Goal: Task Accomplishment & Management: Manage account settings

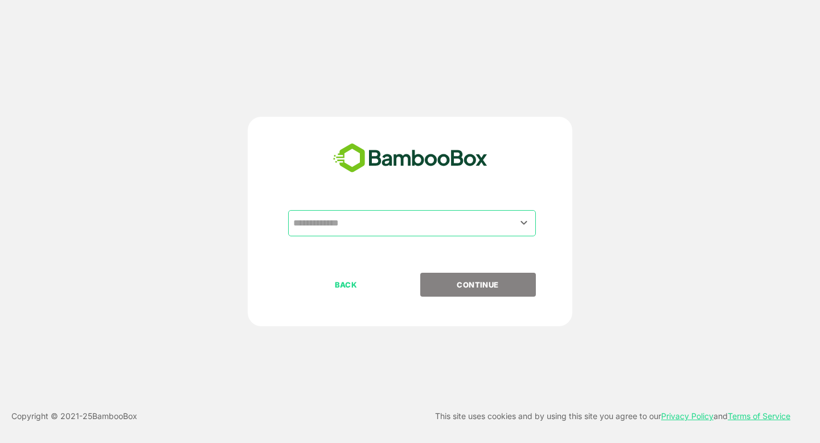
click at [358, 227] on input "text" at bounding box center [411, 223] width 243 height 22
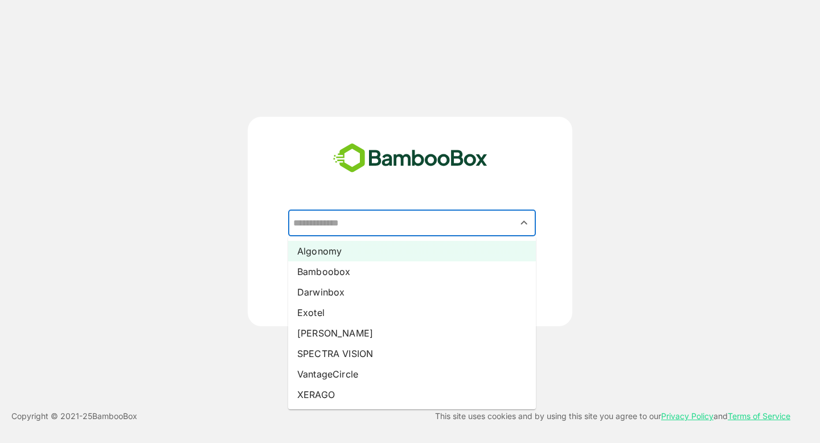
click at [340, 250] on li "Algonomy" at bounding box center [412, 251] width 248 height 21
type input "********"
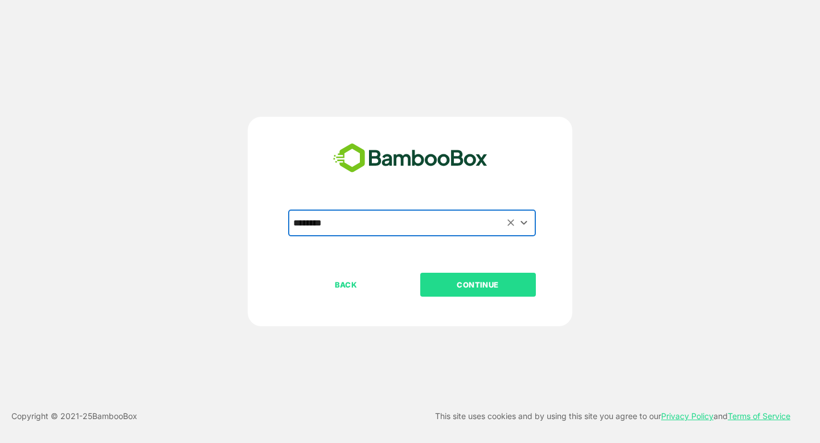
click at [456, 288] on p "CONTINUE" at bounding box center [478, 284] width 114 height 13
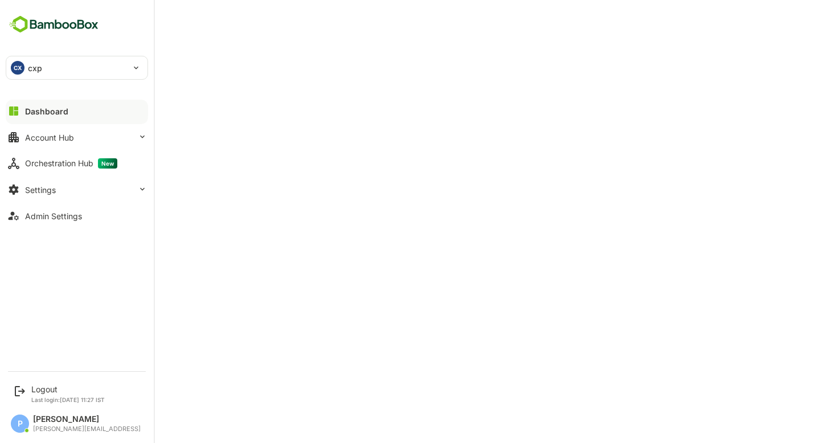
click at [66, 64] on div "CX cxp" at bounding box center [70, 67] width 128 height 23
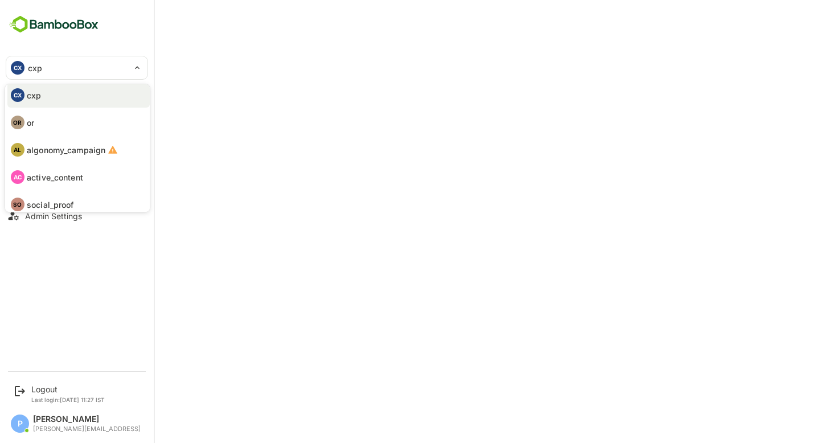
scroll to position [66, 0]
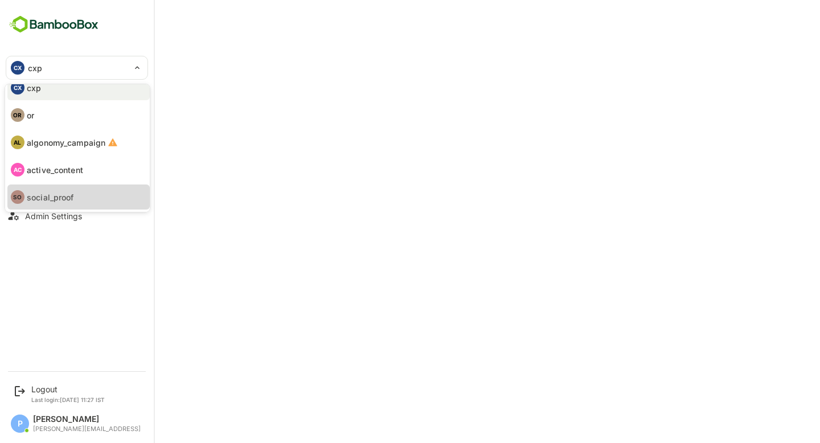
click at [69, 203] on p "social_proof" at bounding box center [50, 197] width 47 height 12
type input "**********"
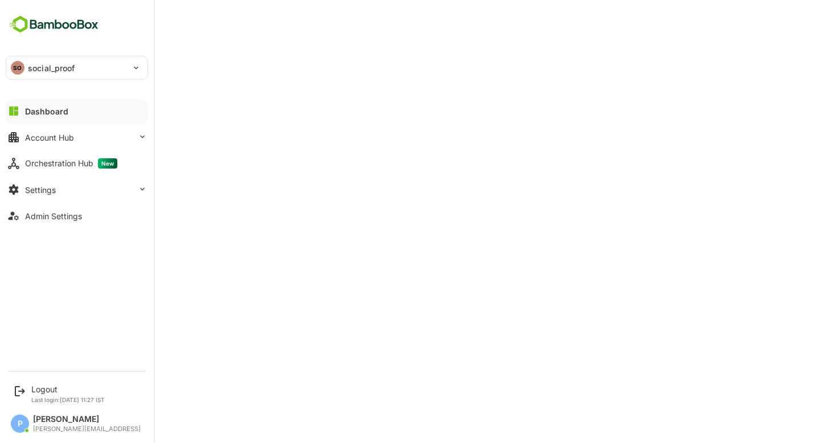
click at [48, 118] on div at bounding box center [77, 120] width 142 height 7
click at [34, 108] on div "Dashboard" at bounding box center [46, 111] width 43 height 10
click at [47, 134] on div "Account Hub" at bounding box center [49, 138] width 49 height 10
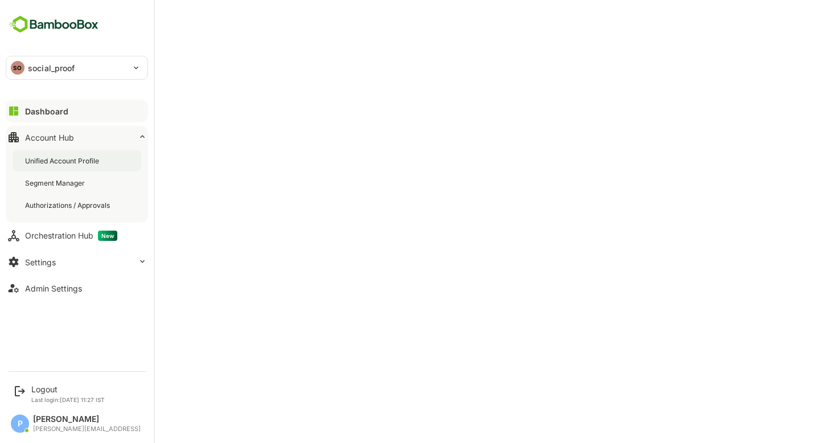
click at [63, 155] on div "Unified Account Profile" at bounding box center [77, 160] width 129 height 21
click at [68, 105] on button "Dashboard" at bounding box center [77, 111] width 142 height 23
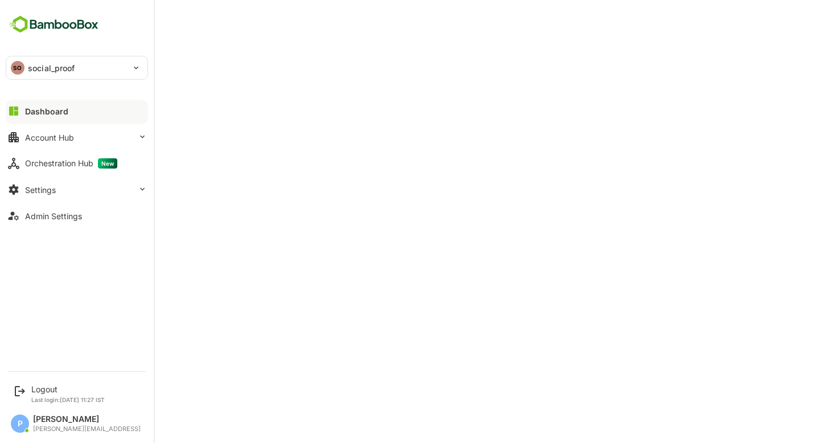
click at [60, 65] on p "social_proof" at bounding box center [51, 68] width 47 height 12
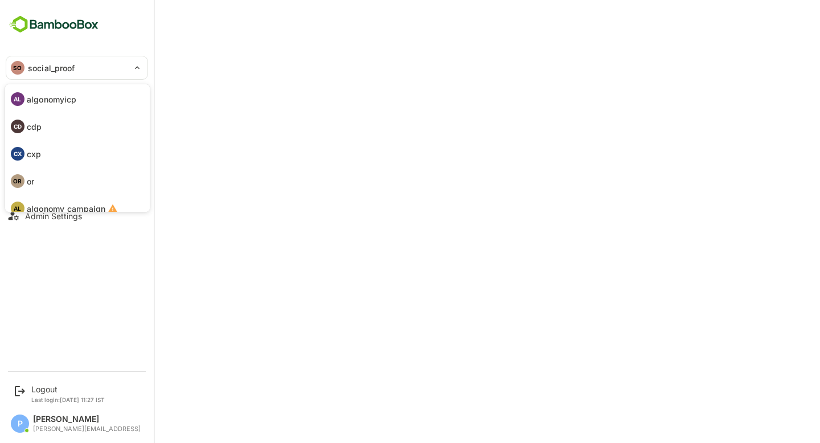
scroll to position [66, 0]
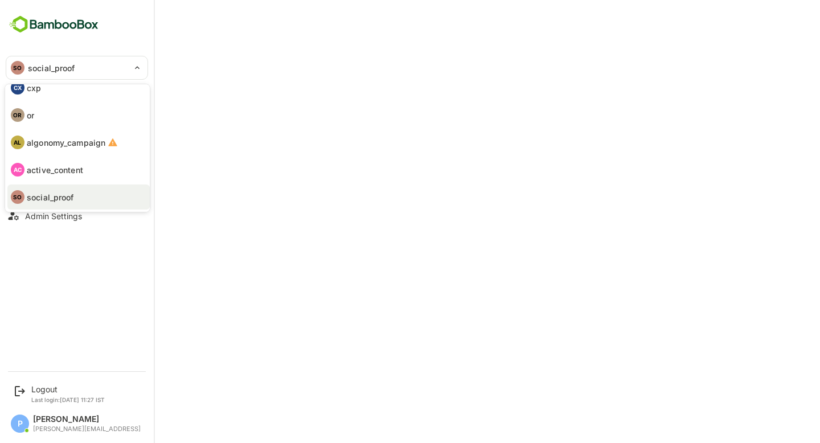
click at [70, 169] on p "active_content" at bounding box center [55, 170] width 56 height 12
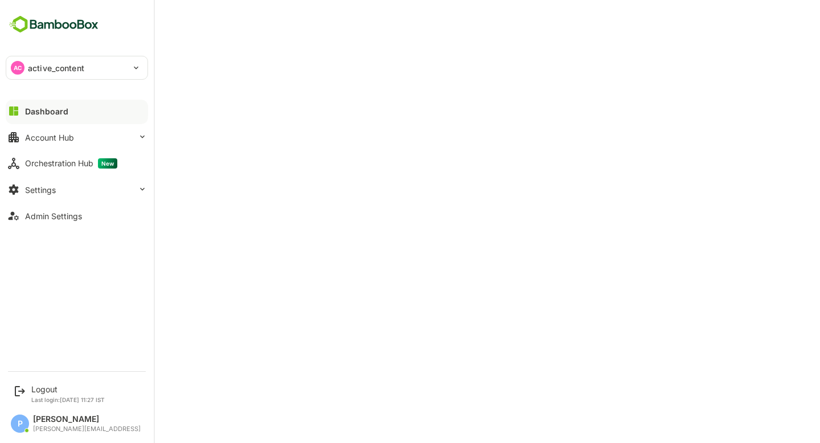
click at [72, 68] on p "active_content" at bounding box center [56, 68] width 56 height 12
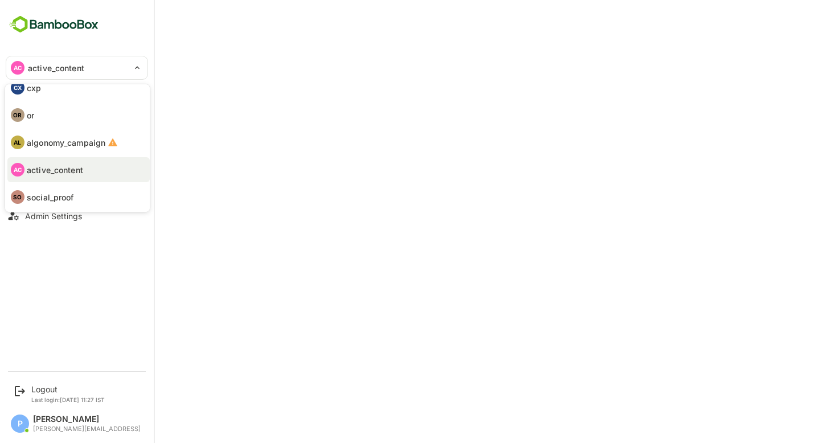
scroll to position [0, 0]
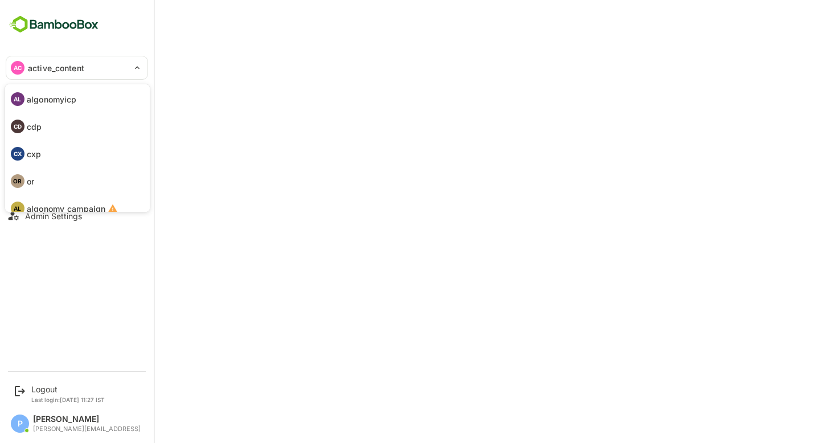
click at [82, 107] on li "AL algonomyicp" at bounding box center [78, 99] width 142 height 25
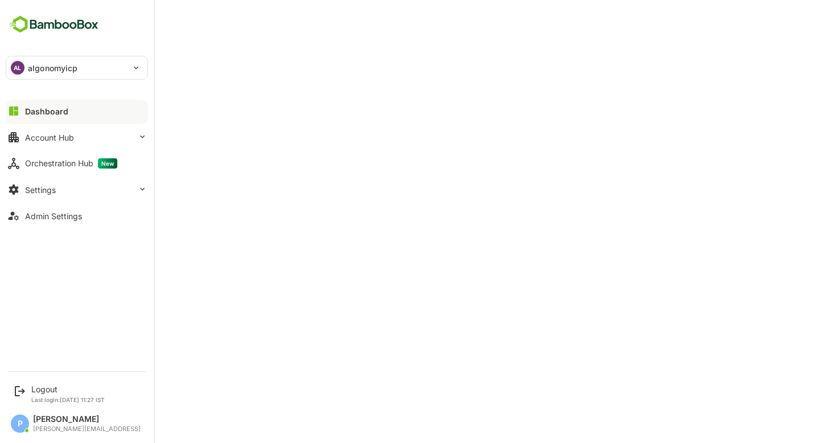
click at [103, 103] on button "Dashboard" at bounding box center [77, 111] width 142 height 23
click at [70, 64] on p "algonomyicp" at bounding box center [53, 68] width 50 height 12
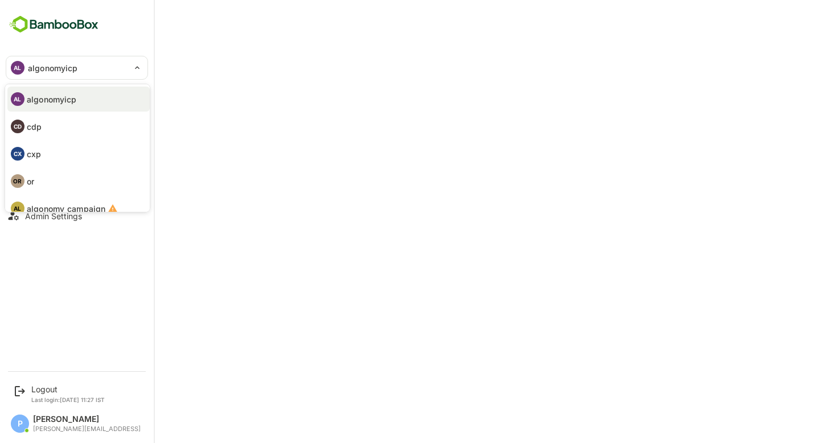
click at [257, 194] on div at bounding box center [410, 221] width 820 height 443
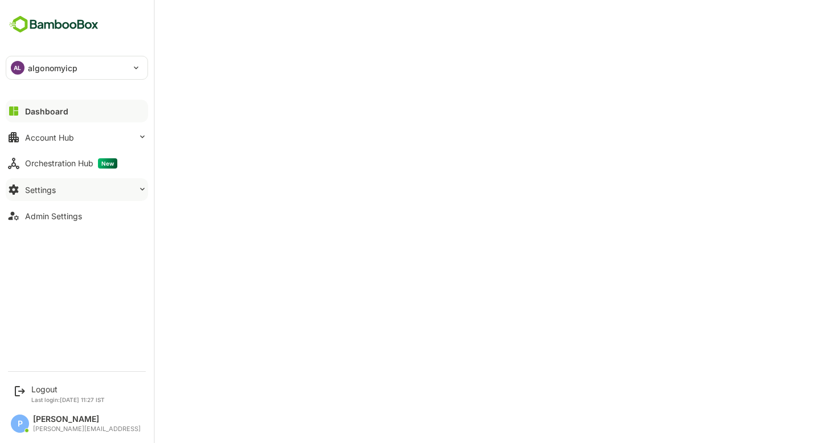
click at [60, 189] on button "Settings" at bounding box center [77, 189] width 142 height 23
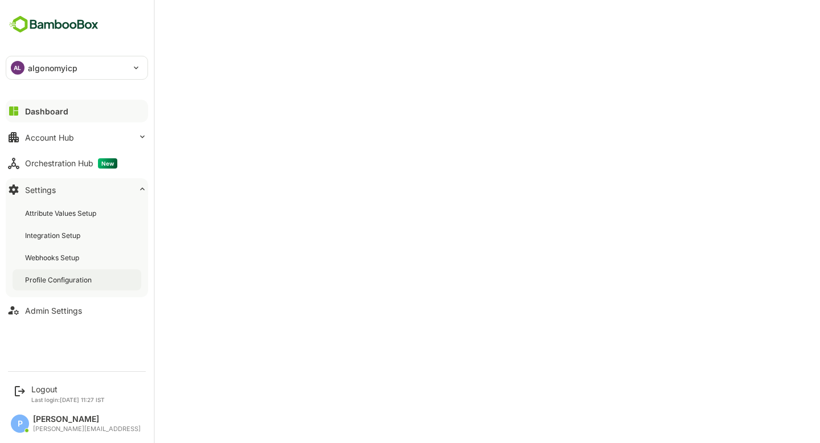
click at [75, 276] on div "Profile Configuration" at bounding box center [59, 280] width 69 height 10
